Goal: Check status: Check status

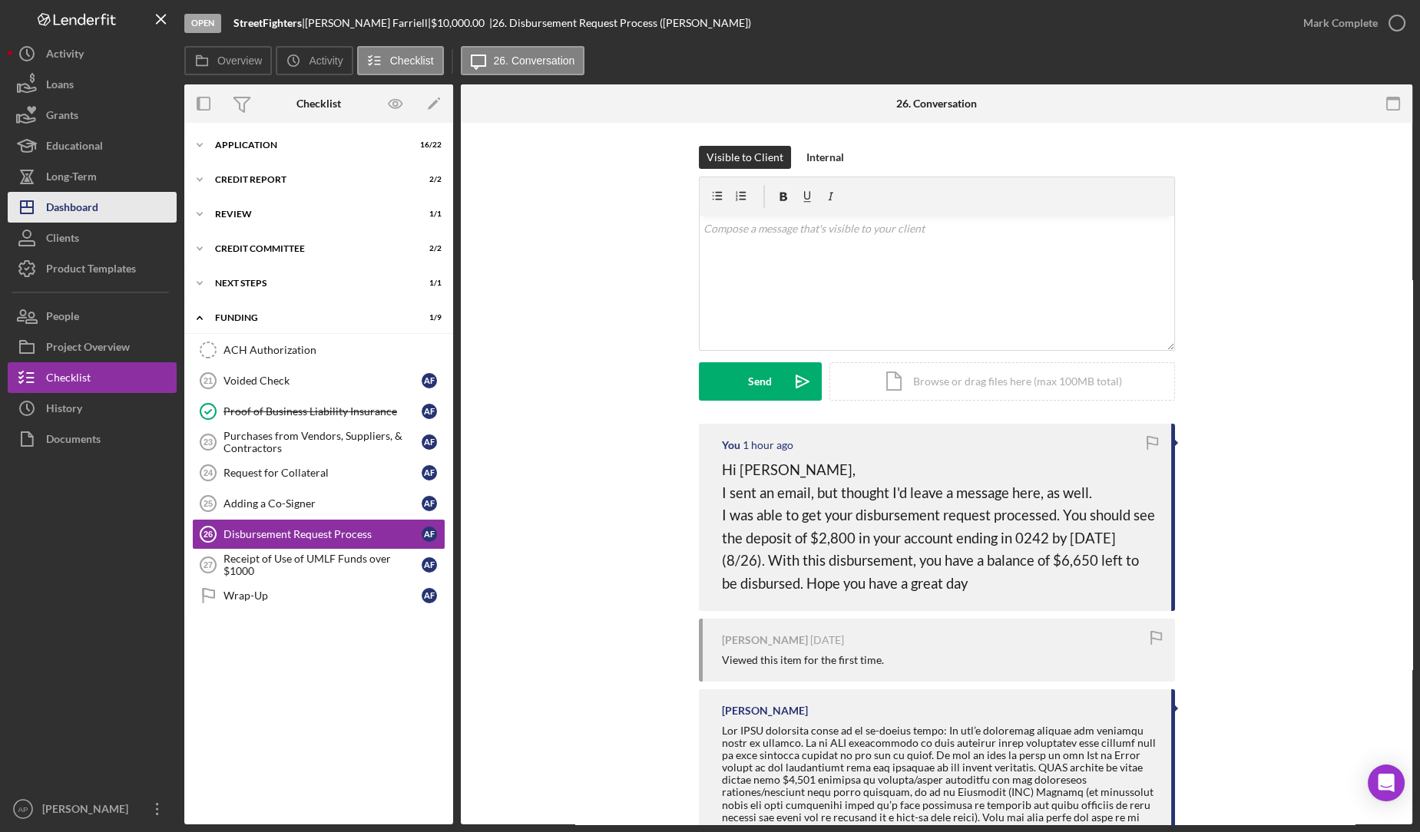
click at [62, 213] on div "Dashboard" at bounding box center [72, 209] width 52 height 35
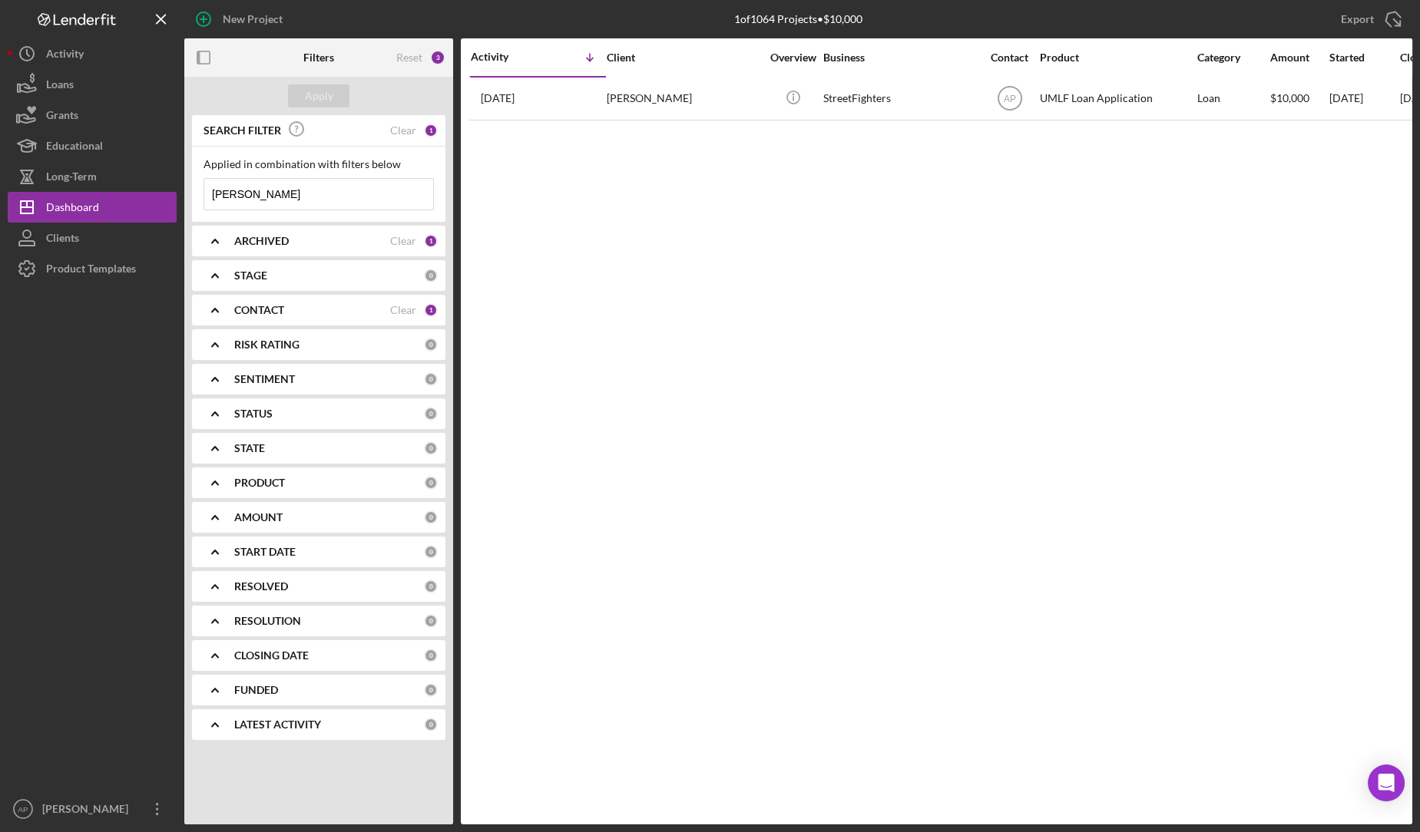
click at [248, 204] on input "[PERSON_NAME]" at bounding box center [318, 194] width 229 height 31
type input "a"
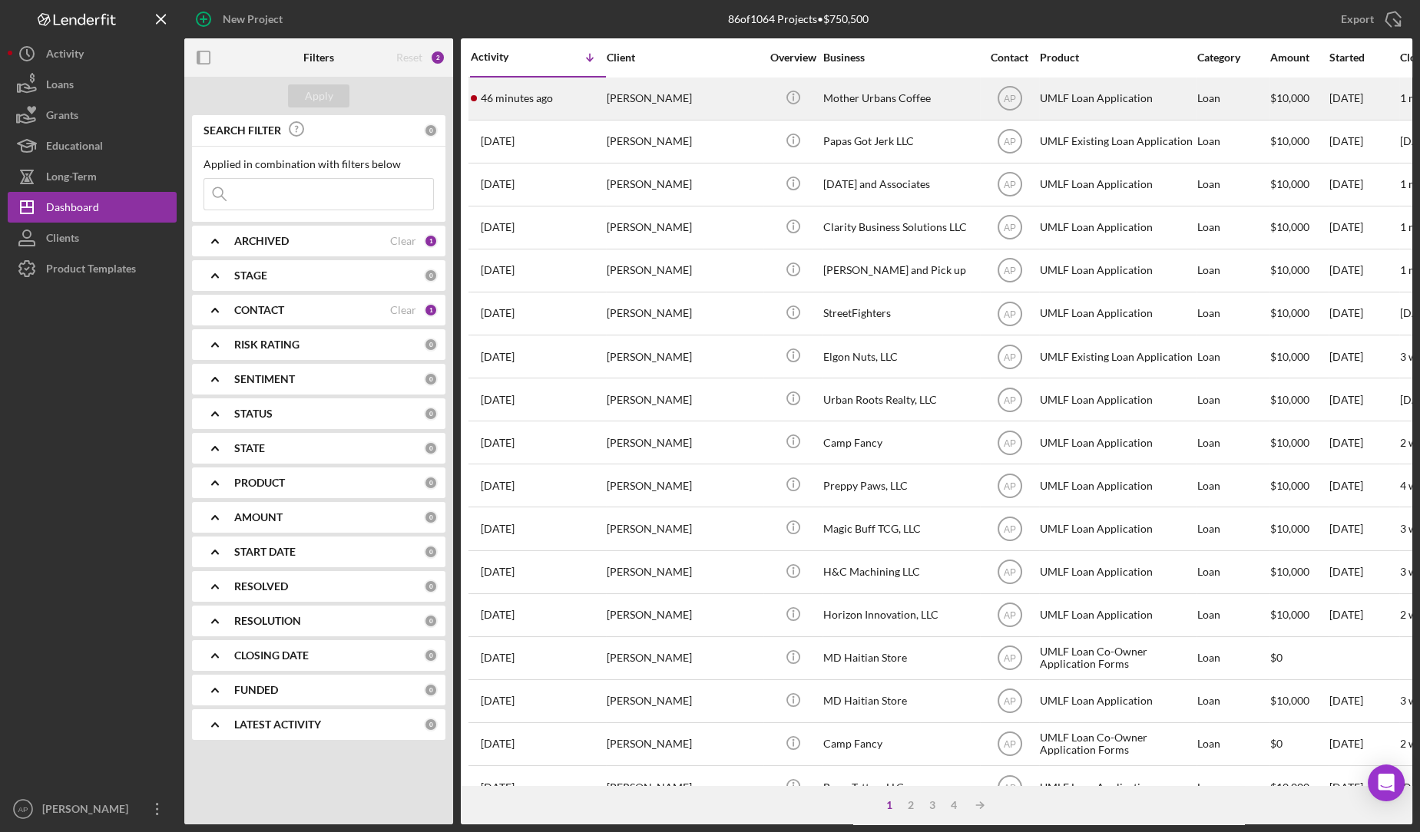
click at [656, 105] on div "[PERSON_NAME]" at bounding box center [684, 98] width 154 height 41
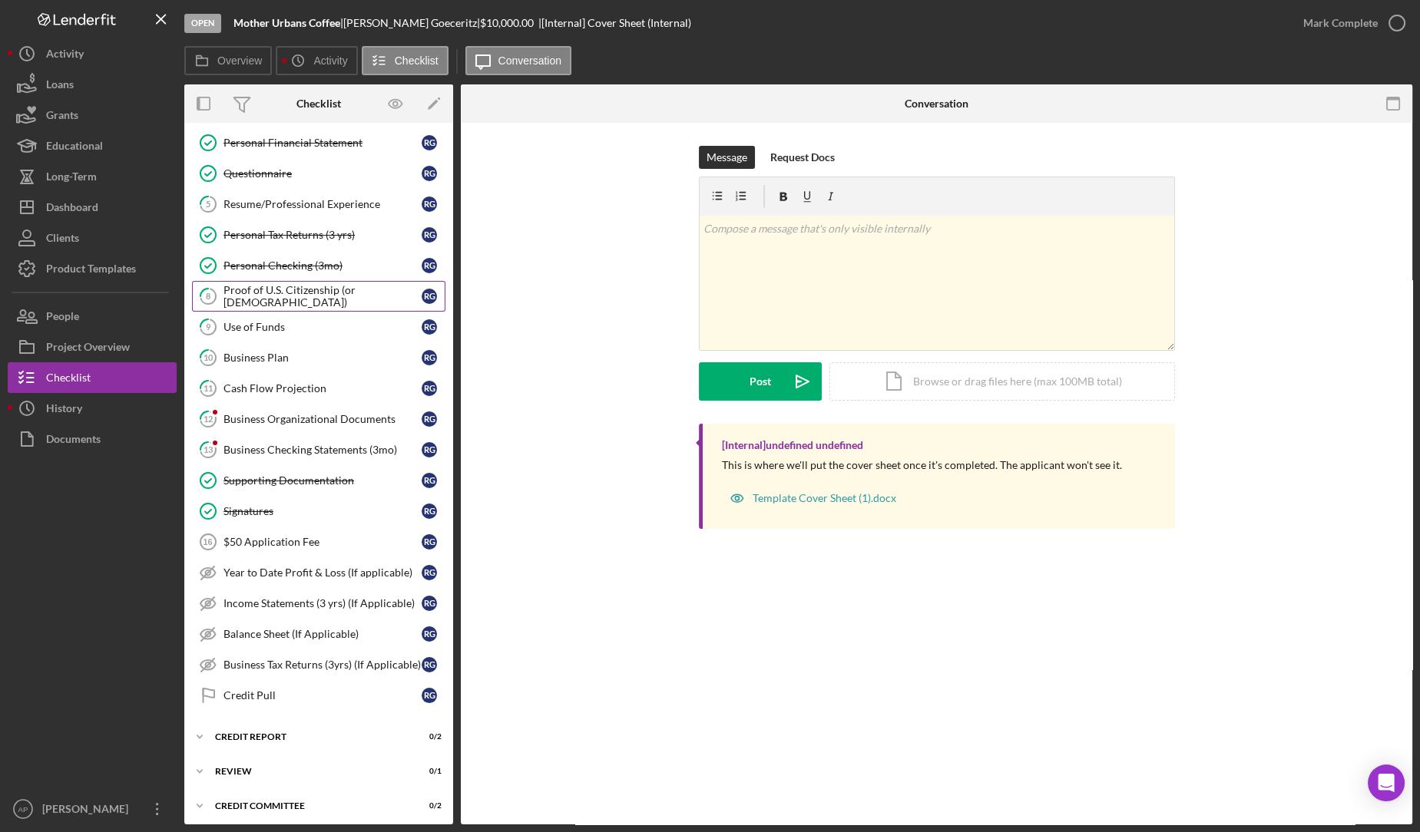
scroll to position [158, 0]
click at [327, 537] on div "$50 Application Fee" at bounding box center [322, 541] width 198 height 12
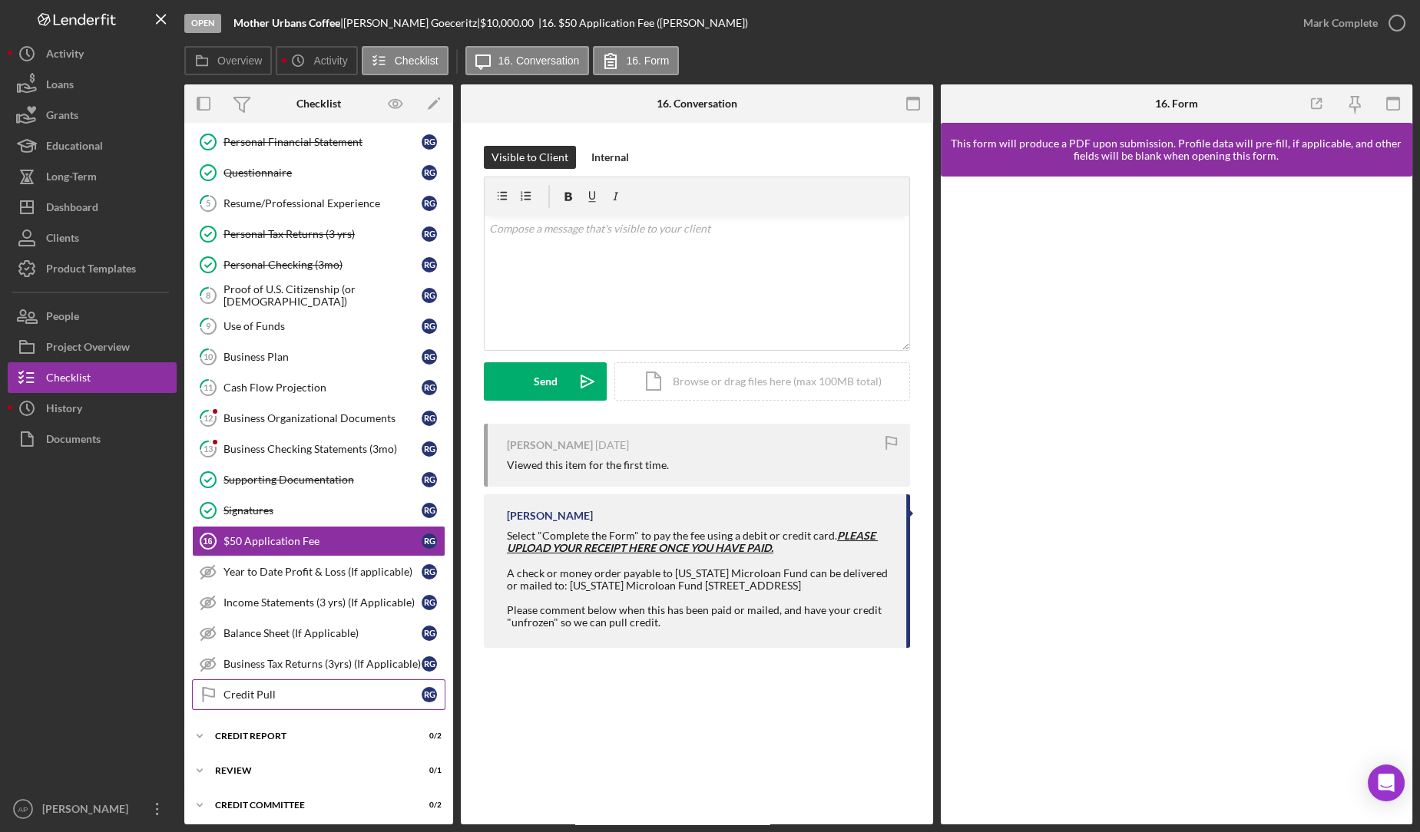
scroll to position [222, 0]
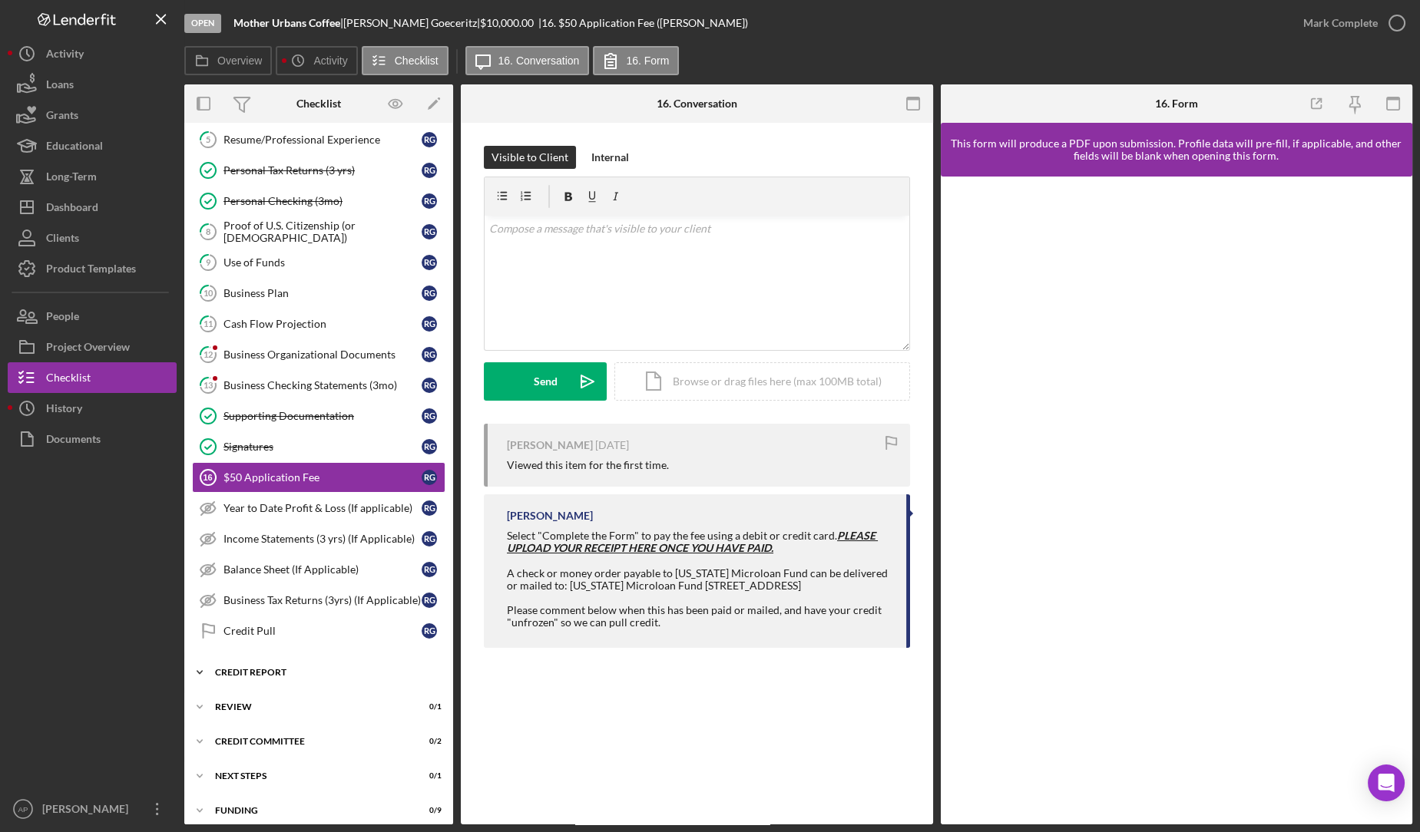
click at [307, 668] on div "Icon/Expander Credit report 0 / 2" at bounding box center [318, 672] width 269 height 31
